Goal: Navigation & Orientation: Find specific page/section

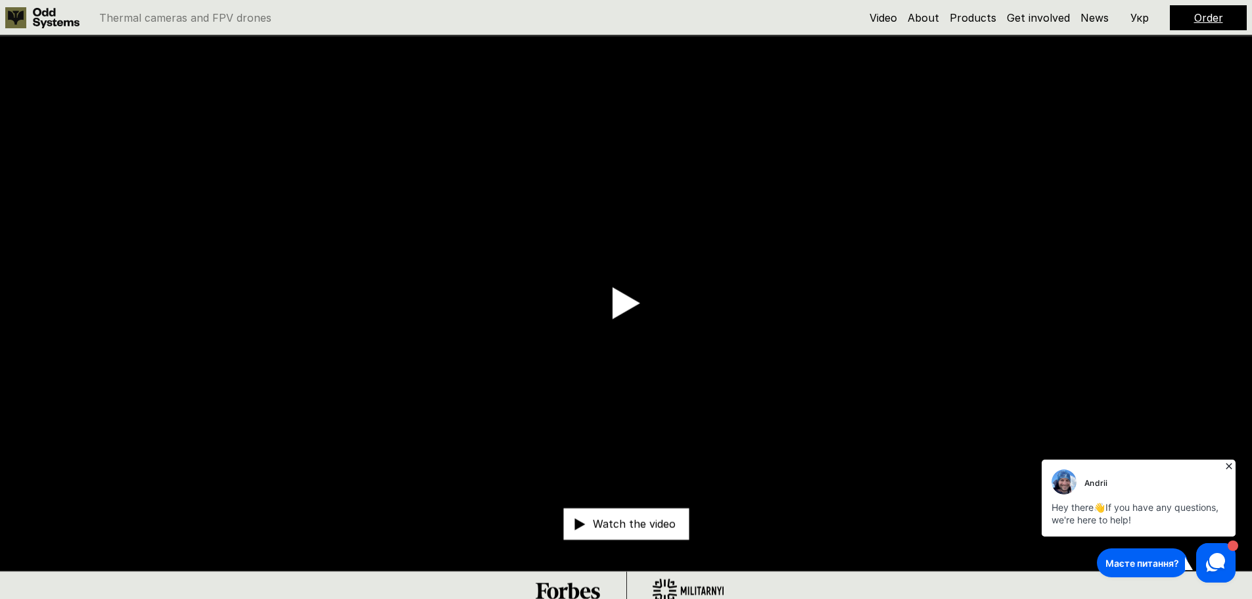
click at [22, 15] on use at bounding box center [15, 17] width 21 height 21
click at [1142, 15] on p "Укр" at bounding box center [1140, 17] width 18 height 11
click at [893, 19] on link "Про компанію" at bounding box center [881, 17] width 76 height 13
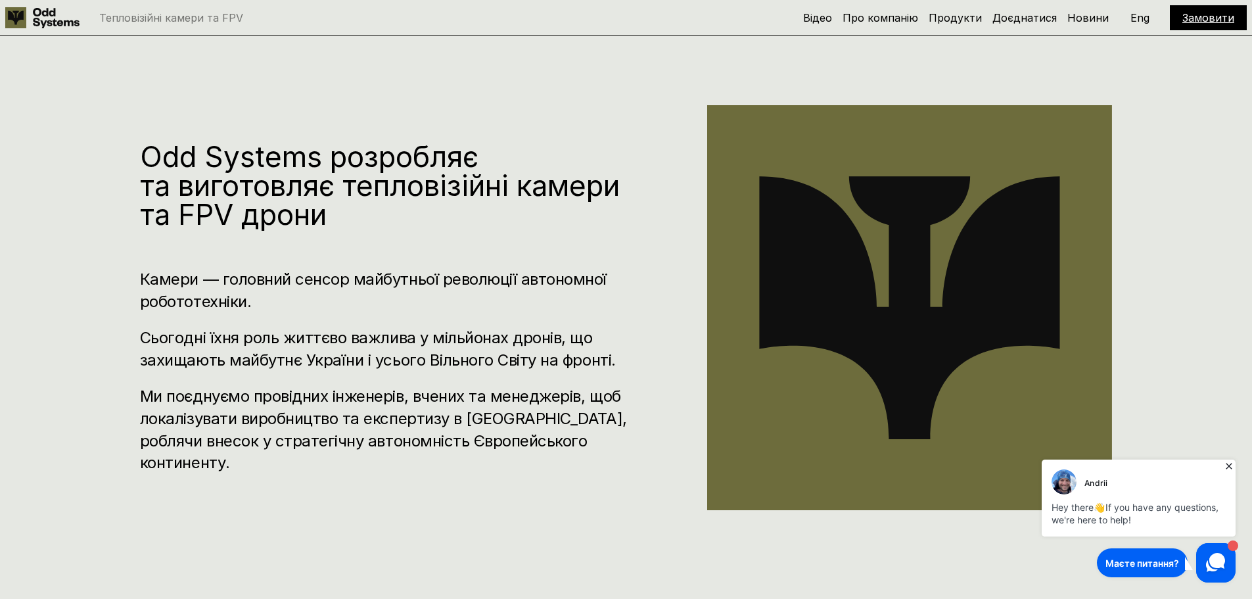
scroll to position [611, 0]
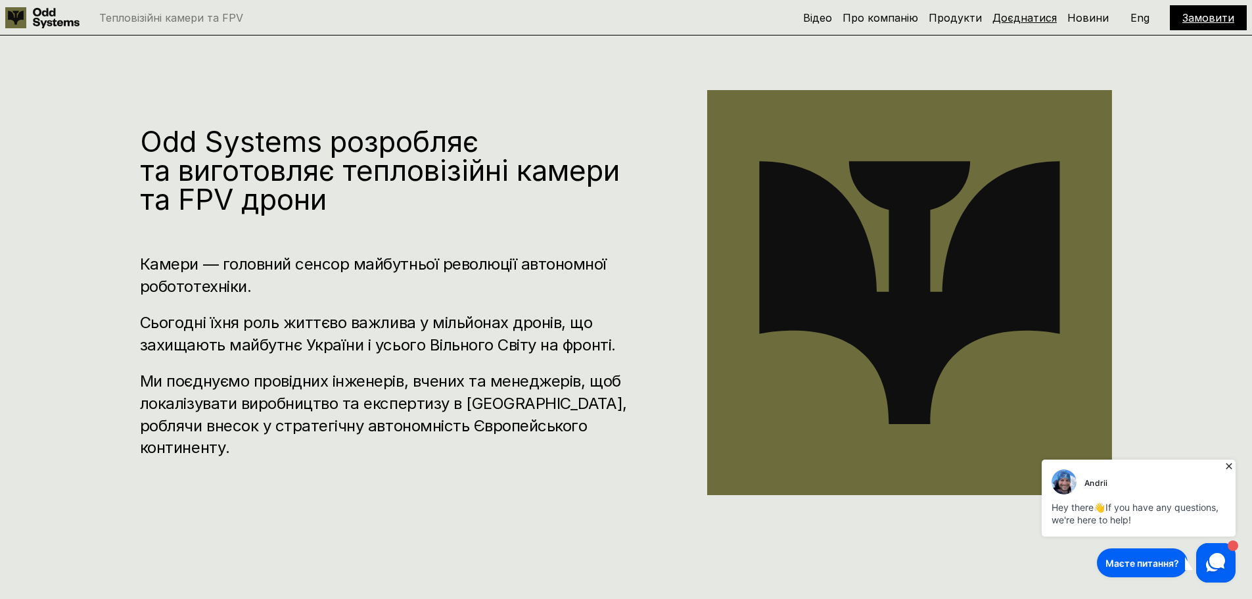
click at [1034, 16] on link "Доєднатися" at bounding box center [1025, 17] width 64 height 13
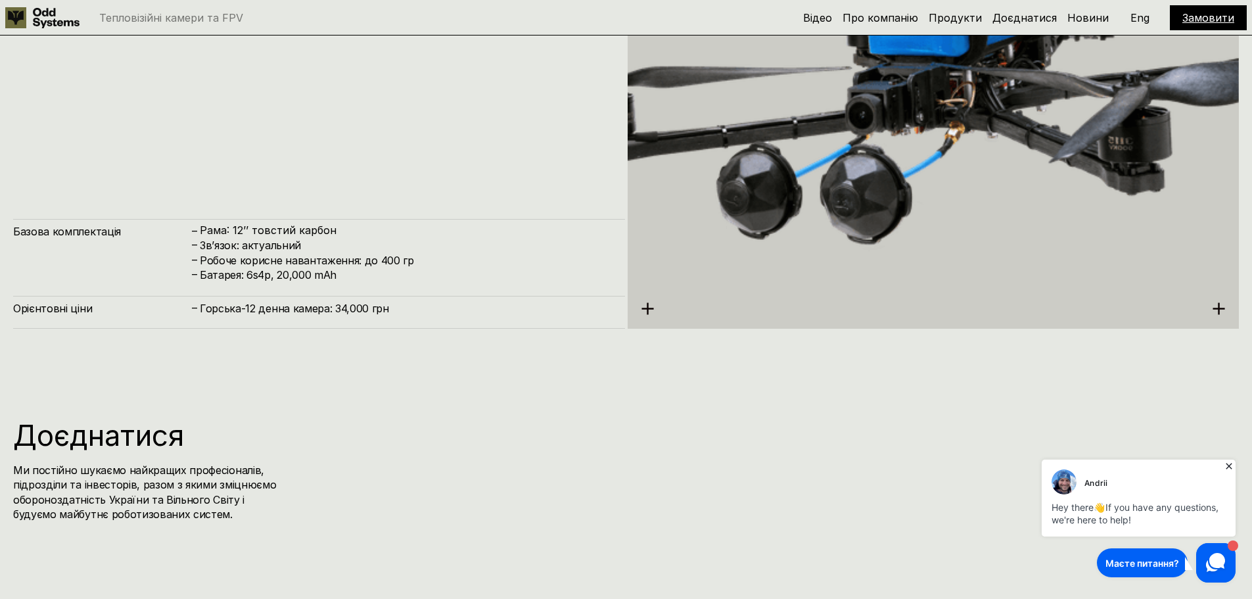
scroll to position [7197, 0]
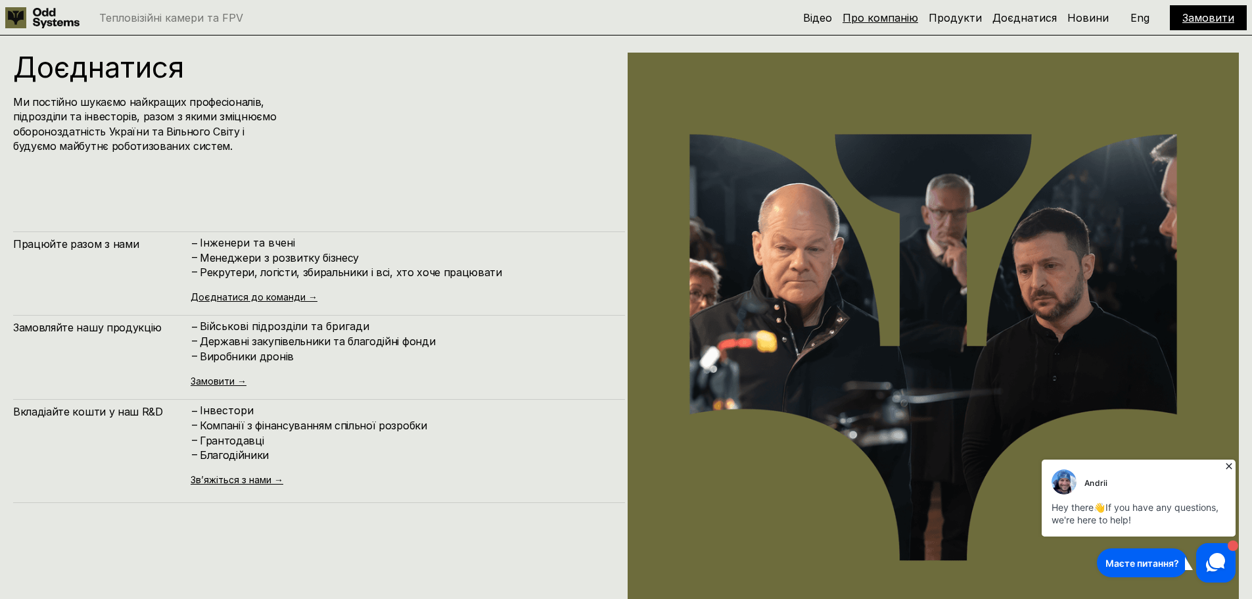
click at [887, 16] on link "Про компанію" at bounding box center [881, 17] width 76 height 13
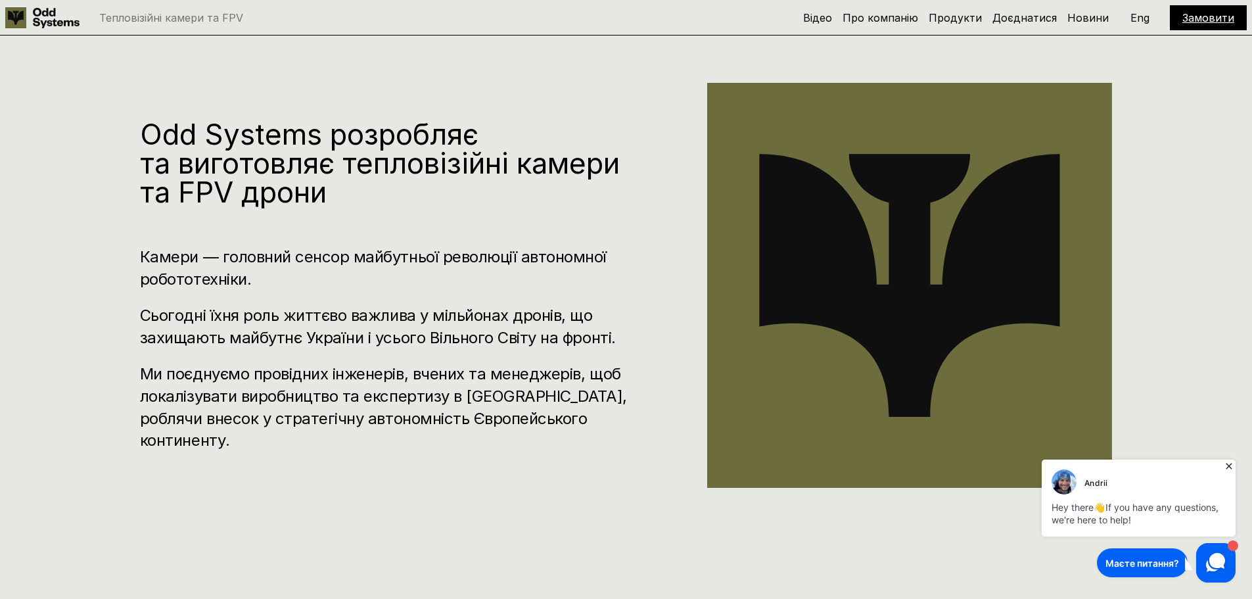
scroll to position [611, 0]
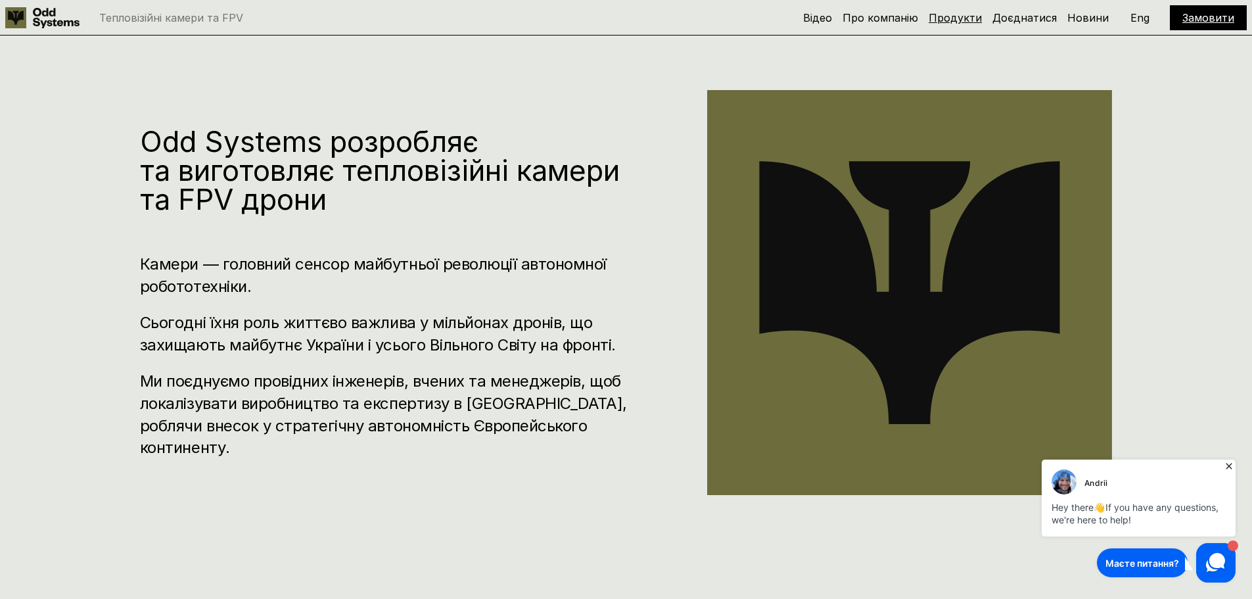
click at [965, 19] on link "Продукти" at bounding box center [955, 17] width 53 height 13
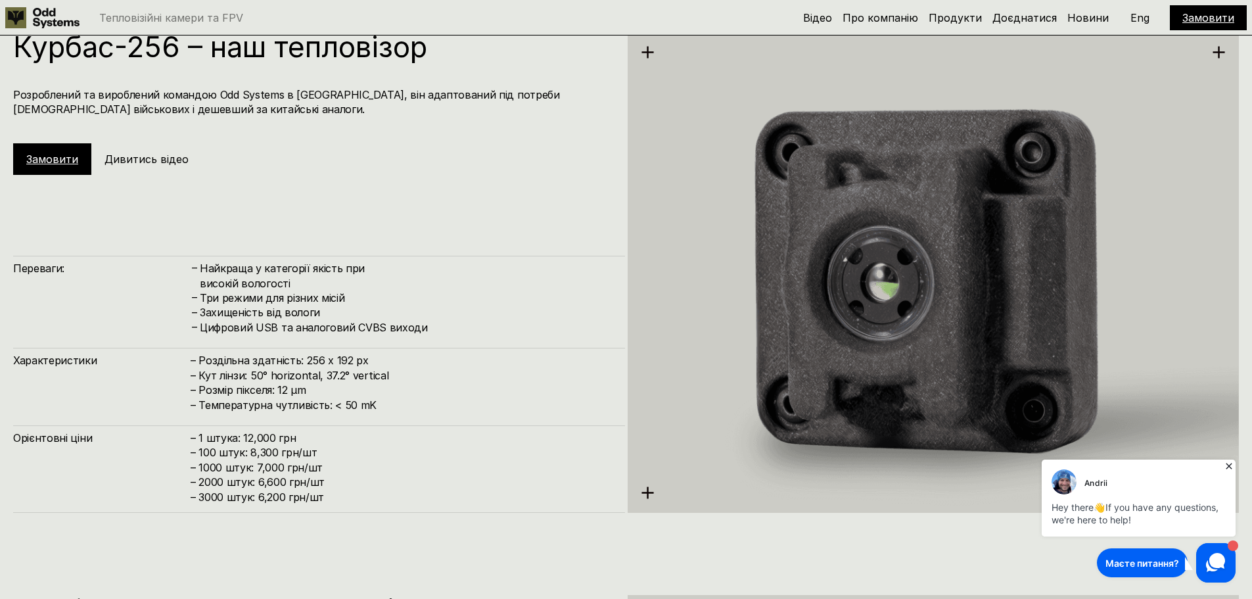
scroll to position [1670, 0]
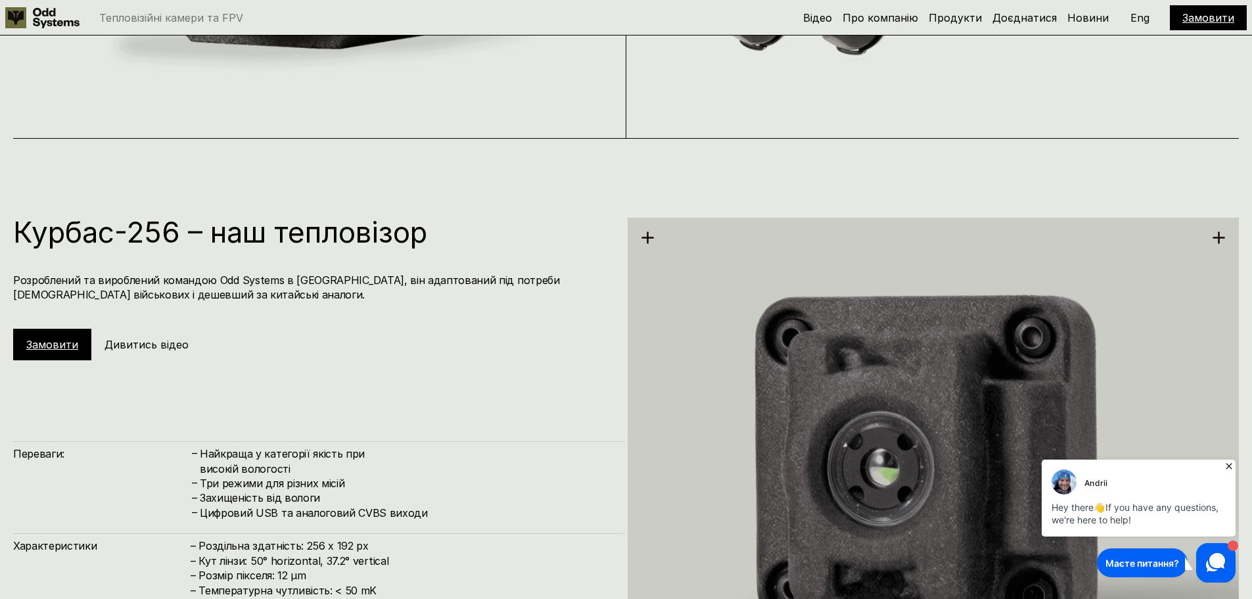
click at [46, 339] on link "Замовити" at bounding box center [52, 344] width 52 height 13
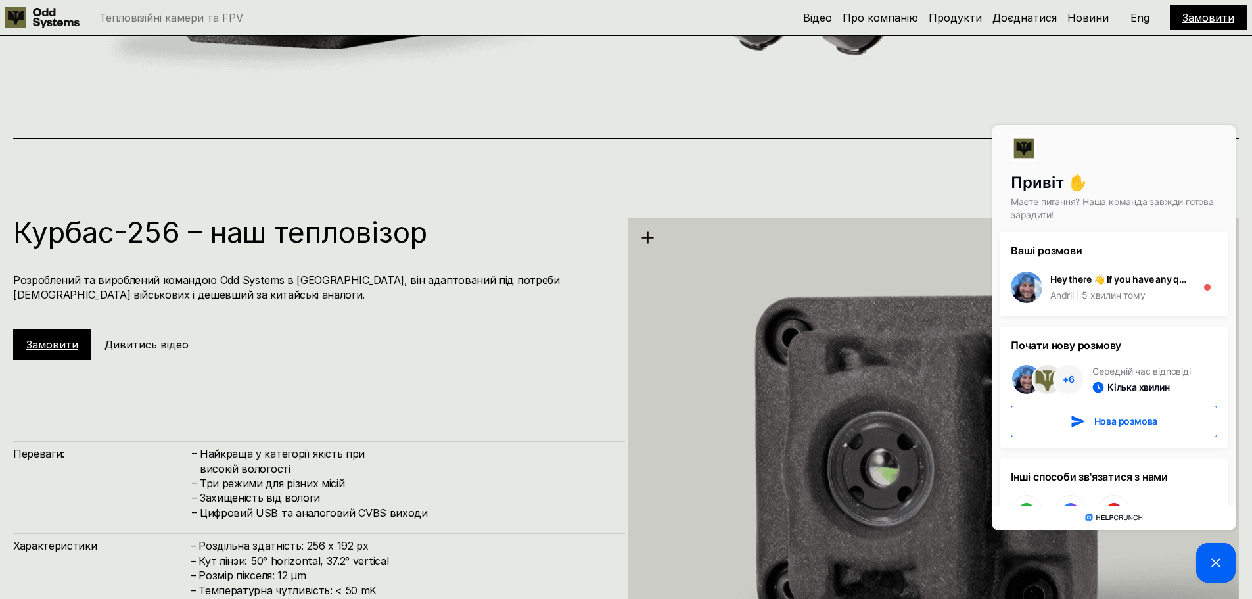
click at [1196, 16] on link "Замовити" at bounding box center [1208, 17] width 52 height 13
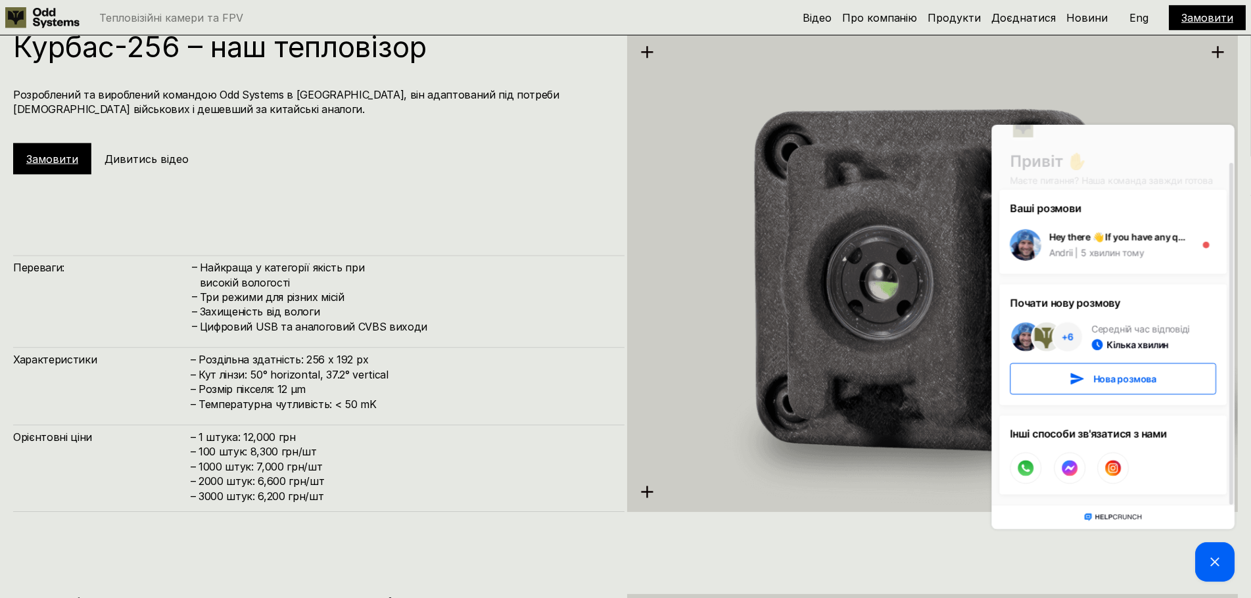
scroll to position [1867, 0]
